Goal: Transaction & Acquisition: Book appointment/travel/reservation

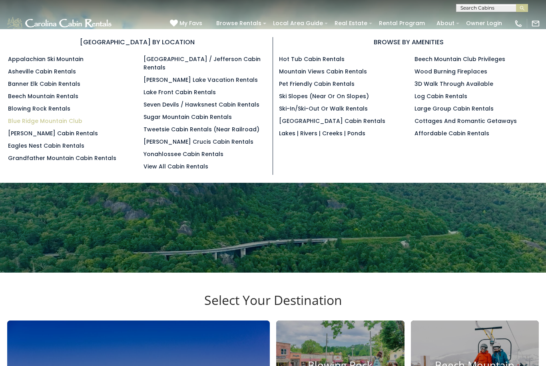
click at [68, 125] on link "Blue Ridge Mountain Club" at bounding box center [45, 121] width 74 height 8
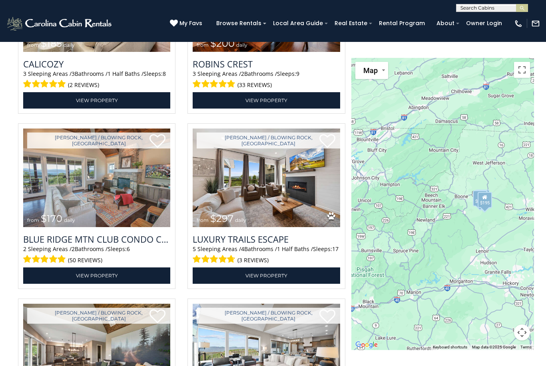
scroll to position [1201, 0]
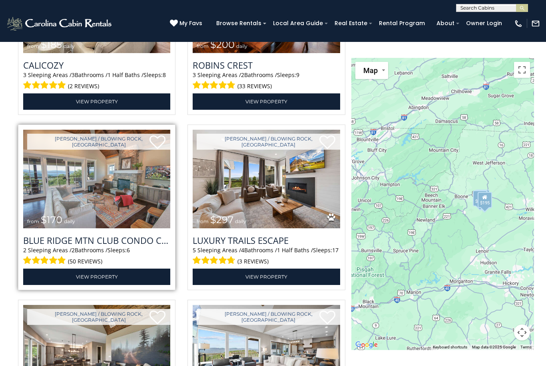
click at [32, 222] on img at bounding box center [96, 179] width 147 height 99
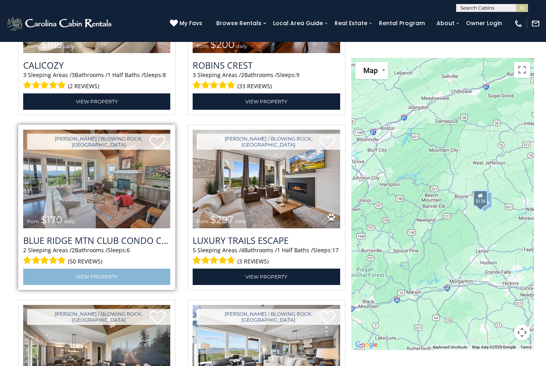
click at [151, 279] on link "View Property" at bounding box center [96, 277] width 147 height 16
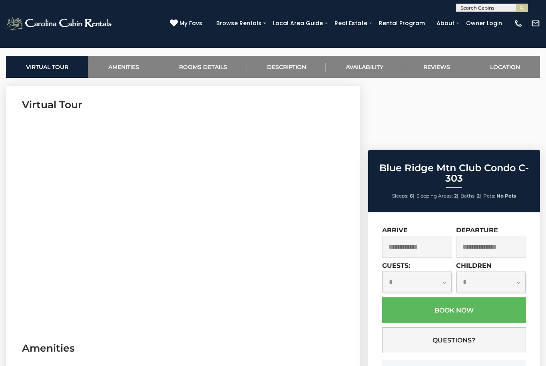
scroll to position [302, 0]
click at [427, 236] on input "text" at bounding box center [417, 247] width 70 height 22
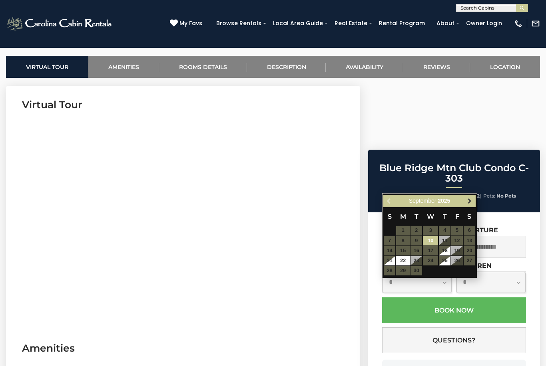
click at [468, 203] on span "Next" at bounding box center [469, 201] width 6 height 6
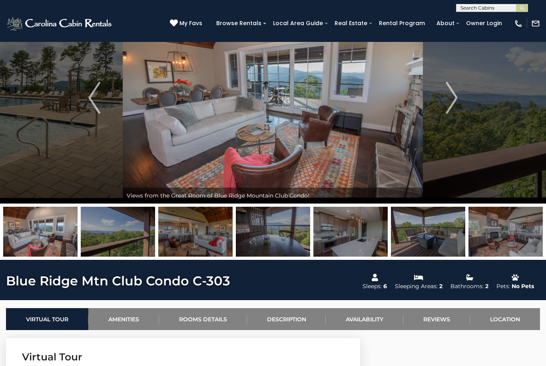
scroll to position [0, 0]
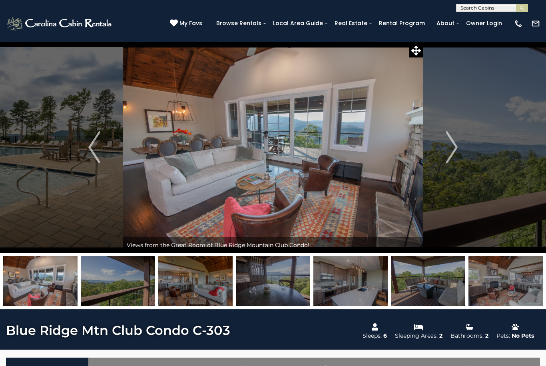
click at [223, 209] on img at bounding box center [273, 148] width 300 height 212
click at [76, 30] on img at bounding box center [60, 24] width 108 height 16
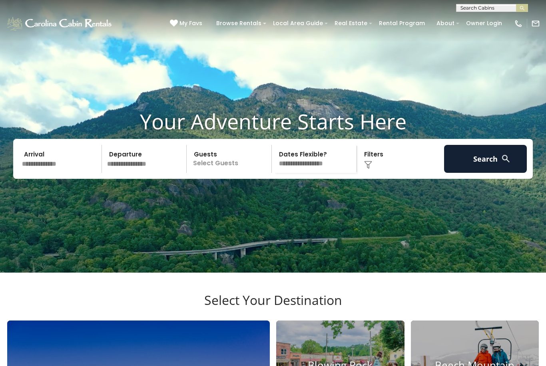
click at [72, 173] on input "text" at bounding box center [60, 159] width 83 height 28
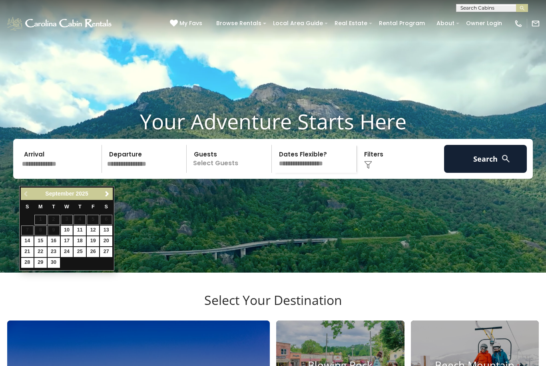
click at [110, 195] on link "Next" at bounding box center [107, 194] width 10 height 10
click at [111, 240] on link "18" at bounding box center [106, 241] width 12 height 10
type input "********"
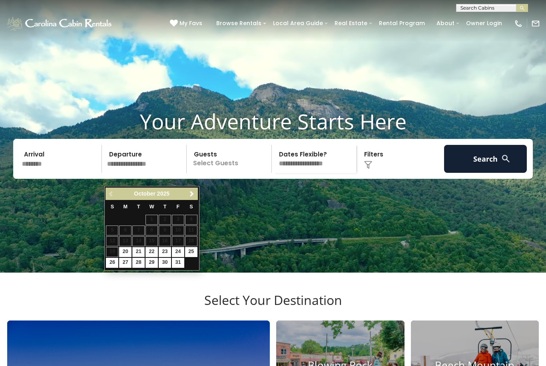
click at [141, 250] on link "21" at bounding box center [138, 252] width 12 height 10
type input "********"
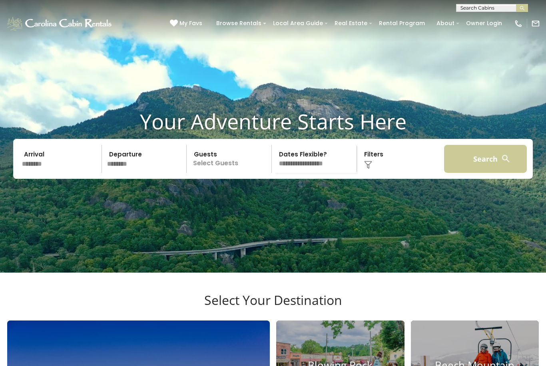
click at [477, 173] on button "Search" at bounding box center [485, 159] width 83 height 28
click at [511, 165] on button "Search" at bounding box center [485, 159] width 83 height 28
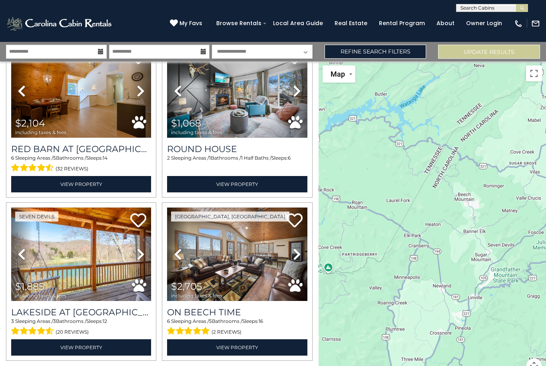
scroll to position [2173, 0]
